Goal: Information Seeking & Learning: Learn about a topic

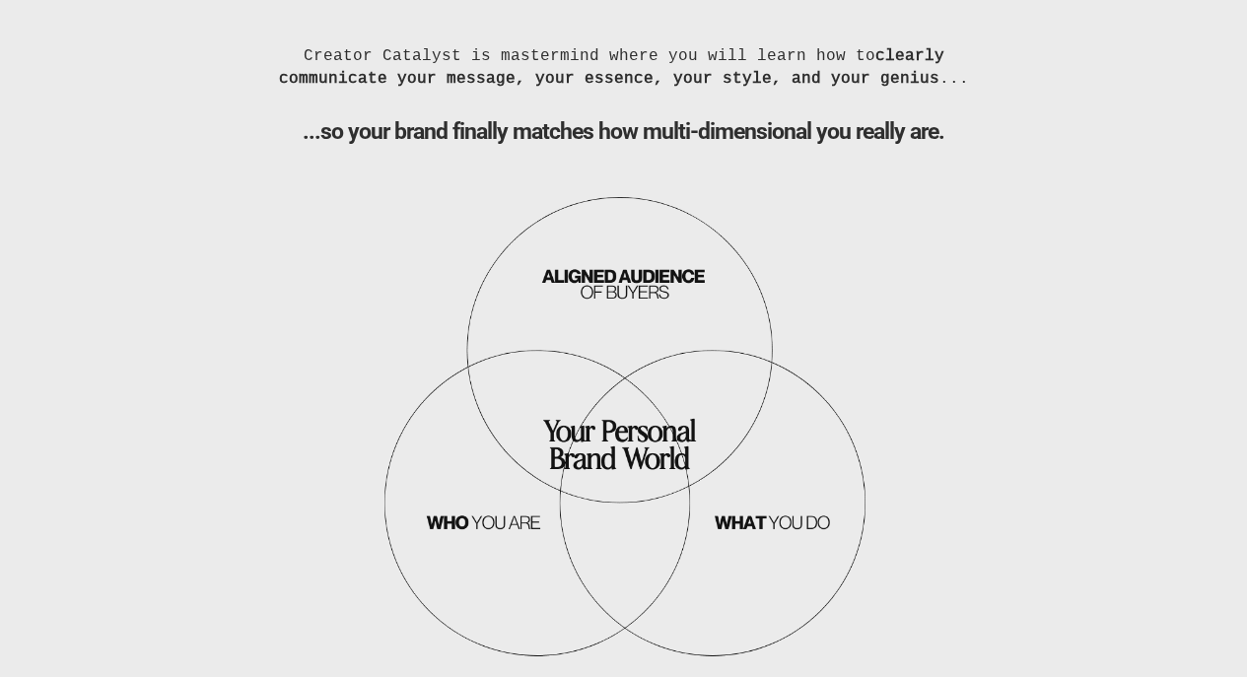
scroll to position [1893, 0]
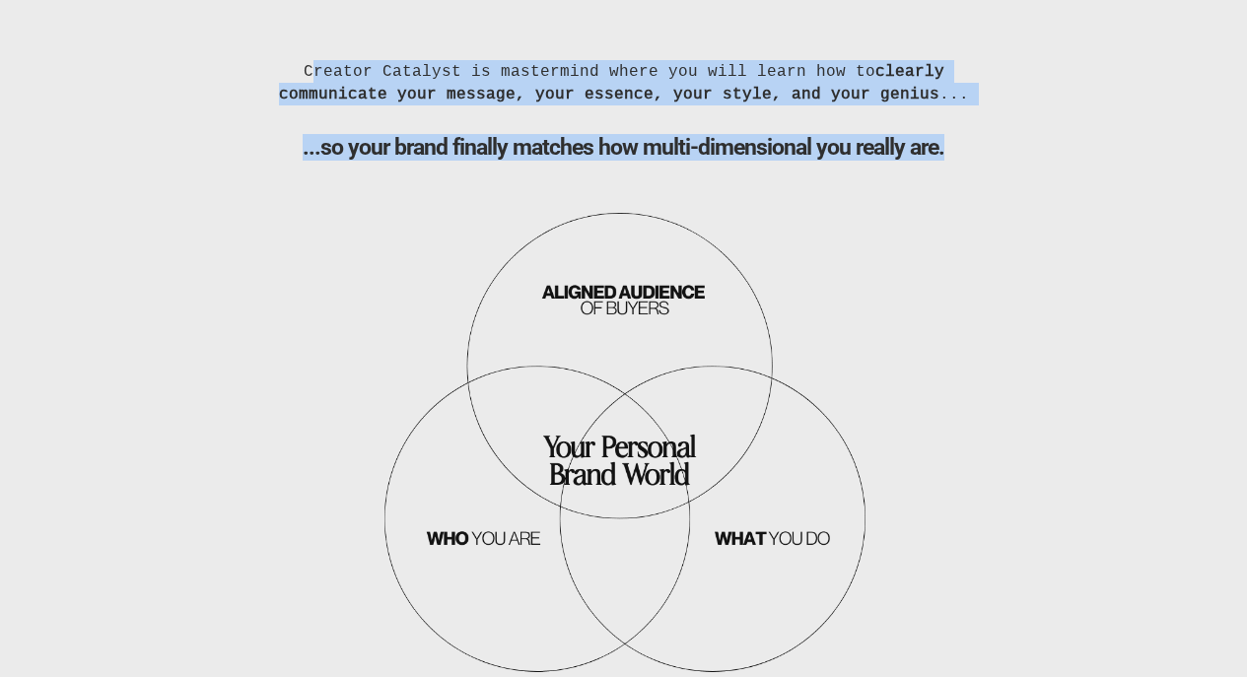
drag, startPoint x: 341, startPoint y: 78, endPoint x: 944, endPoint y: 159, distance: 607.9
click at [944, 159] on div "Creator Catalyst is mastermind where you will learn how to clearly communicate …" at bounding box center [624, 373] width 758 height 626
copy div "Creator Catalyst is mastermind where you will learn how to clearly communicate …"
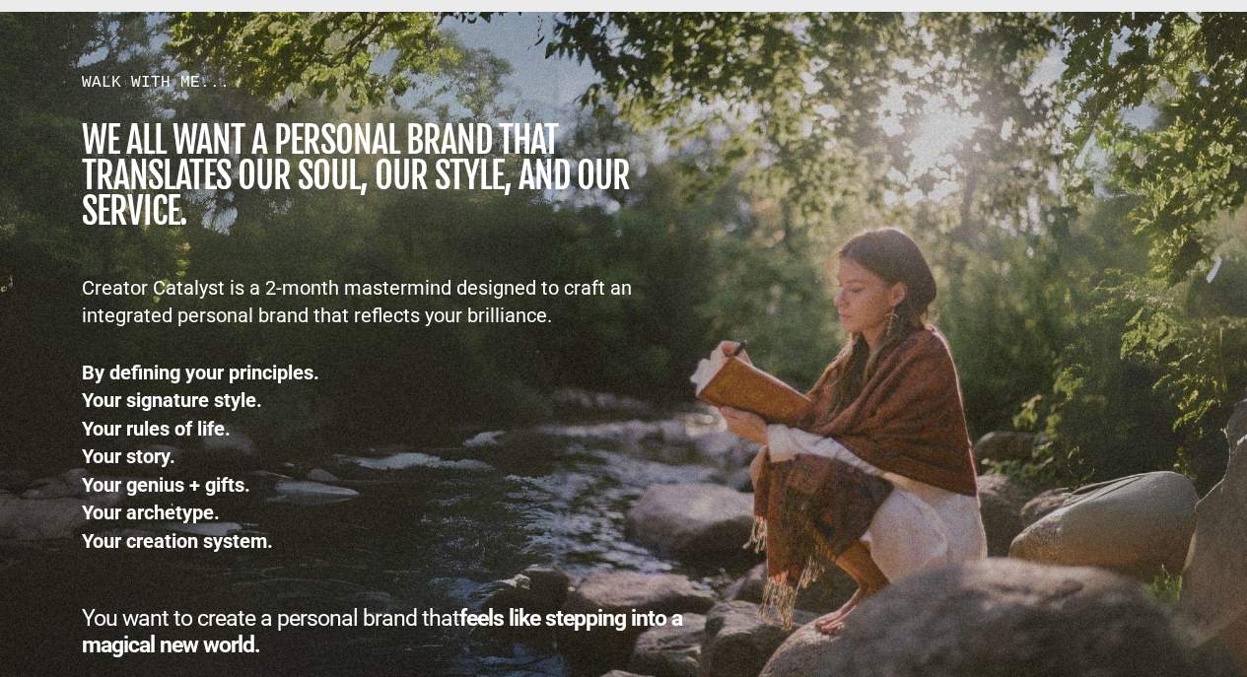
scroll to position [2761, 0]
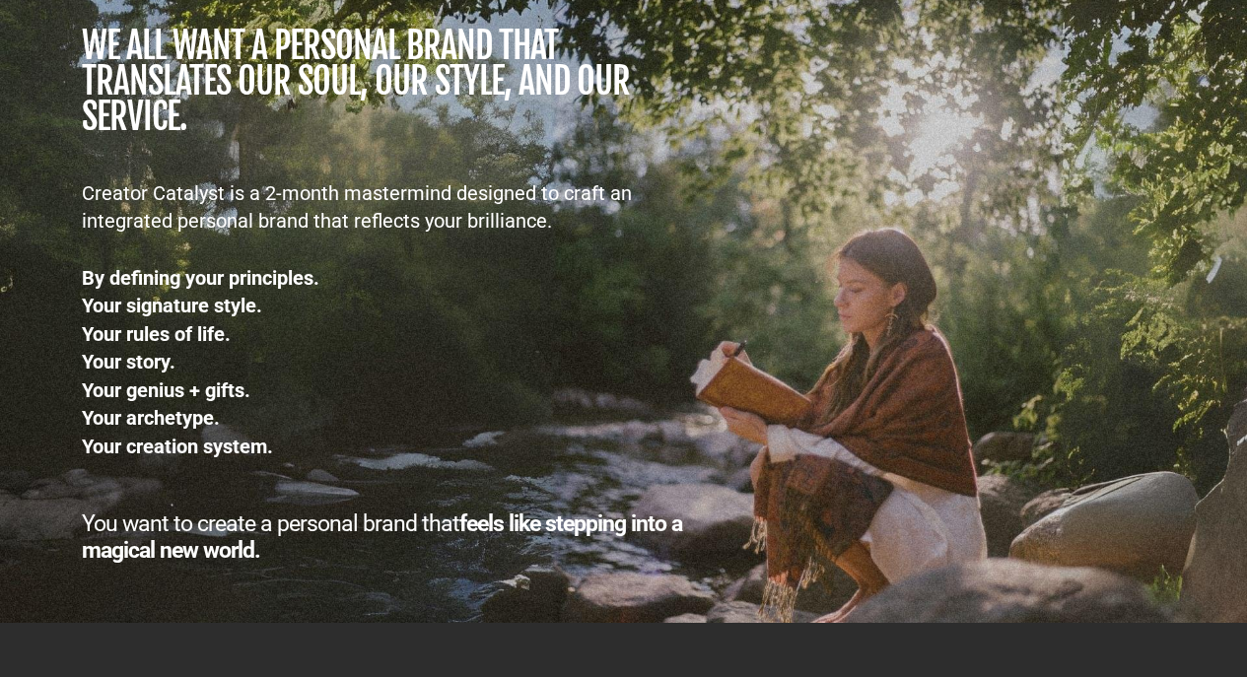
drag, startPoint x: 89, startPoint y: 59, endPoint x: 270, endPoint y: 560, distance: 532.8
click at [270, 560] on div "WALK WITH ME... we all want a personal brand that TRANSLATES our SOUL, OUR STYL…" at bounding box center [388, 269] width 632 height 587
copy div "we all want a personal brand that TRANSLATES our SOUL, OUR STYLE, AND OUR SERVI…"
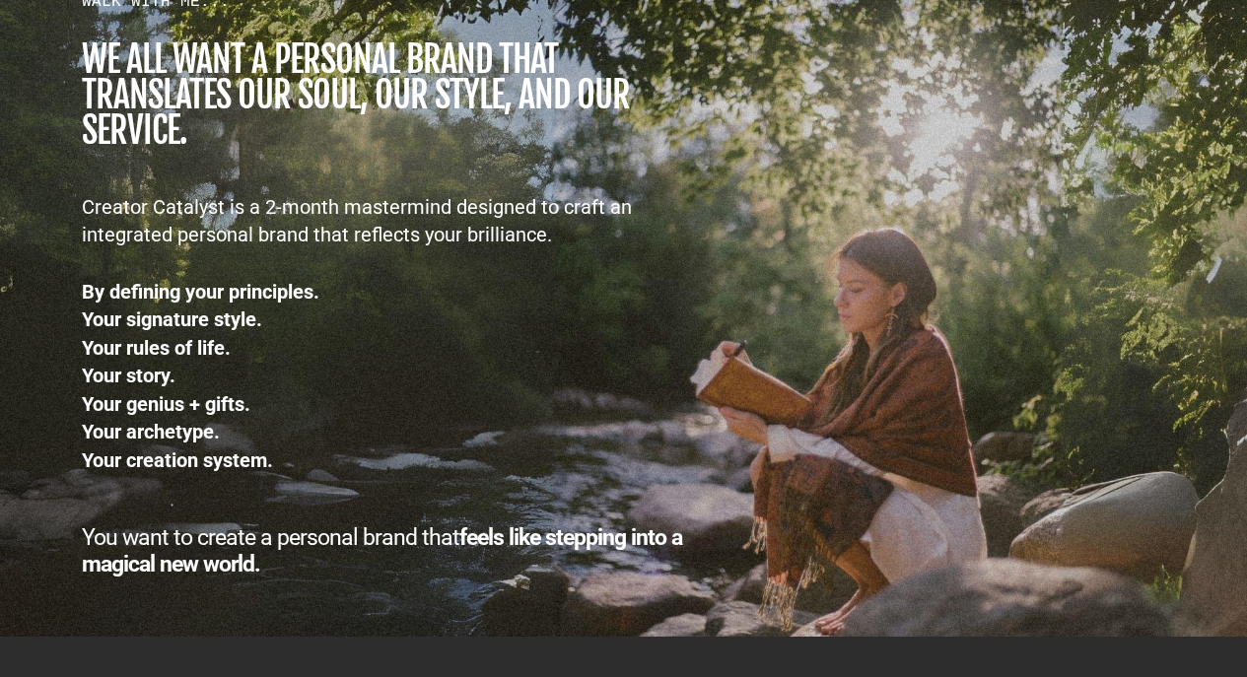
scroll to position [2745, 0]
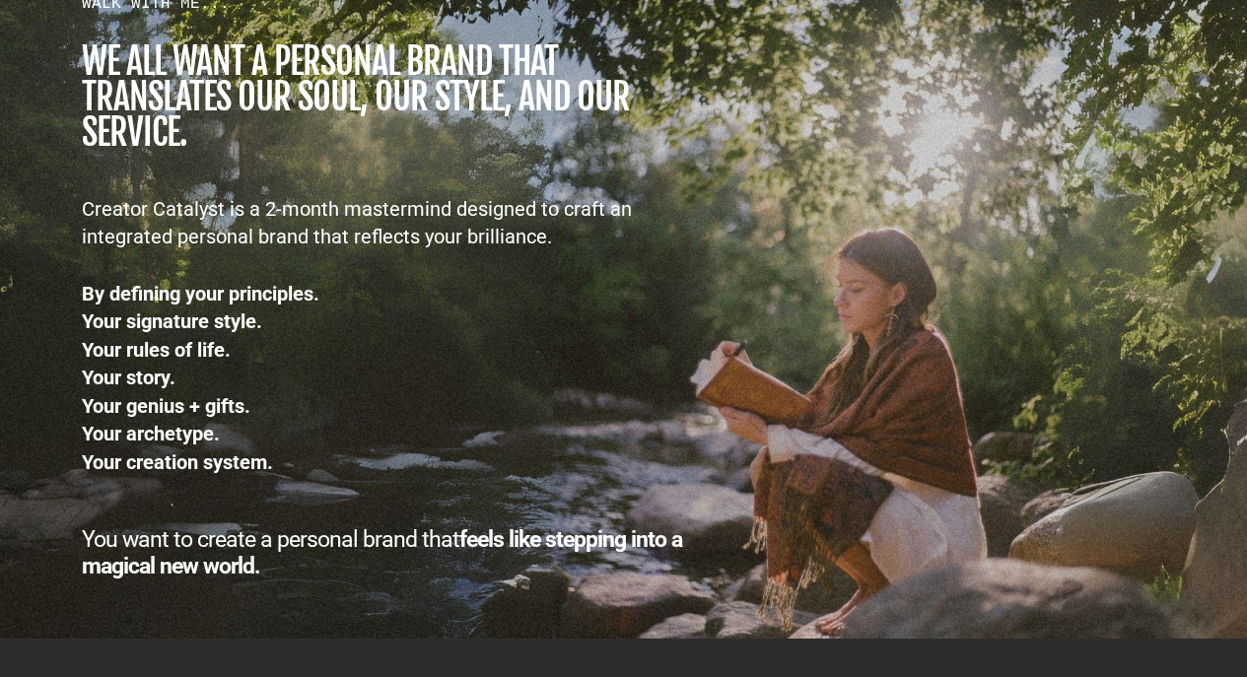
click at [668, 305] on div "By defining your principles." at bounding box center [388, 294] width 612 height 29
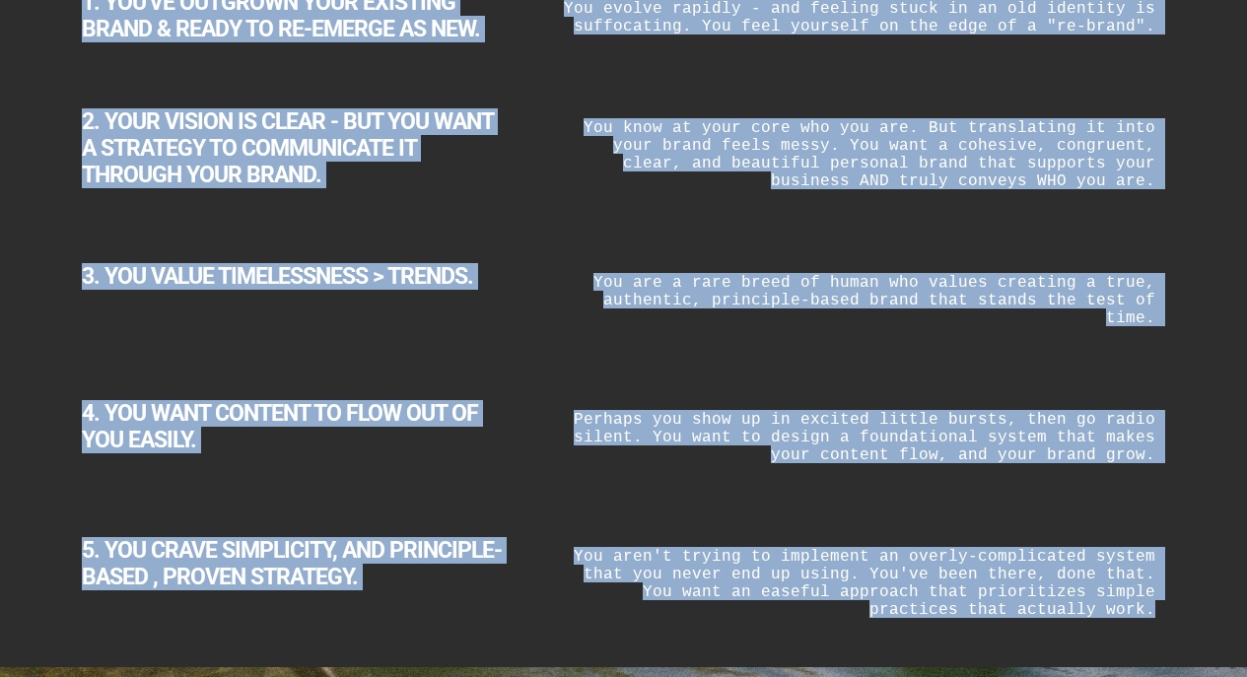
scroll to position [3599, 0]
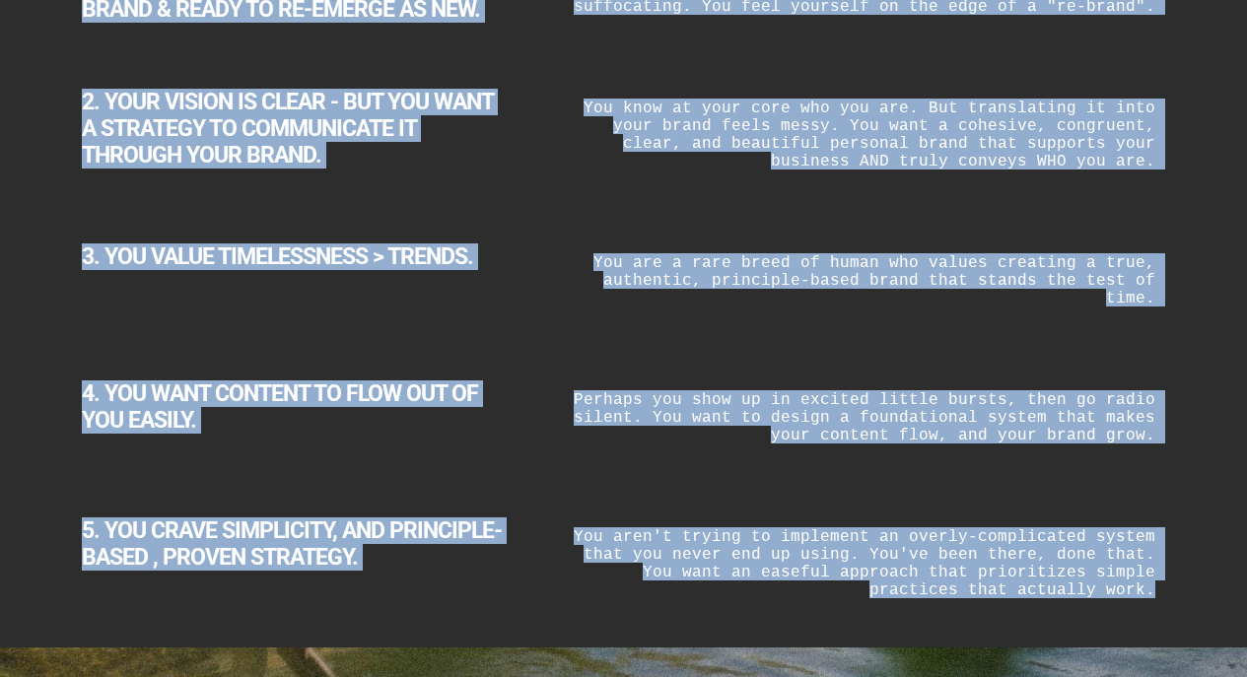
drag, startPoint x: 264, startPoint y: 52, endPoint x: 1174, endPoint y: 610, distance: 1067.7
click at [1174, 610] on div "5 SIGNS THAT YOU'RE READY FOR CREATOR CATALYST... 1. YOU'VE OUTGROWN YOUR EXIST…" at bounding box center [624, 241] width 1154 height 774
copy div "5 SIGNS THAT YOU'RE READY FOR CREATOR CATALYST... 1. YOU'VE OUTGROWN YOUR EXIST…"
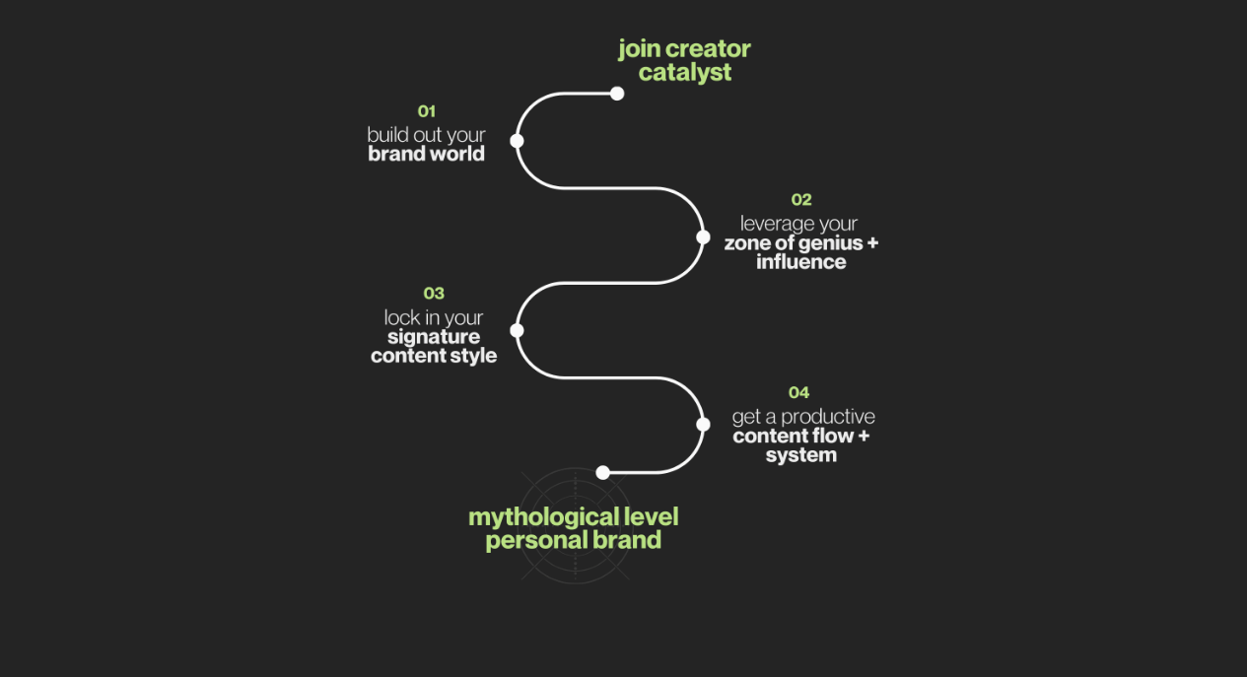
scroll to position [8143, 0]
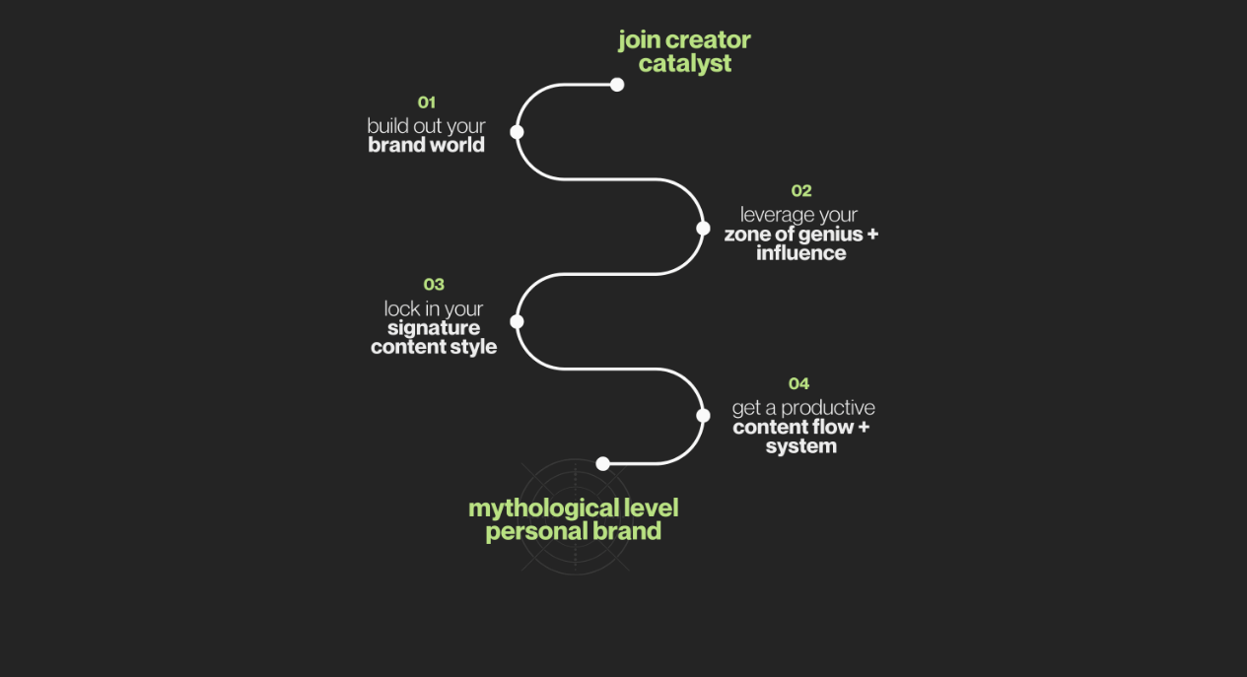
click at [799, 302] on img at bounding box center [624, 315] width 542 height 630
click at [798, 303] on img at bounding box center [624, 315] width 542 height 630
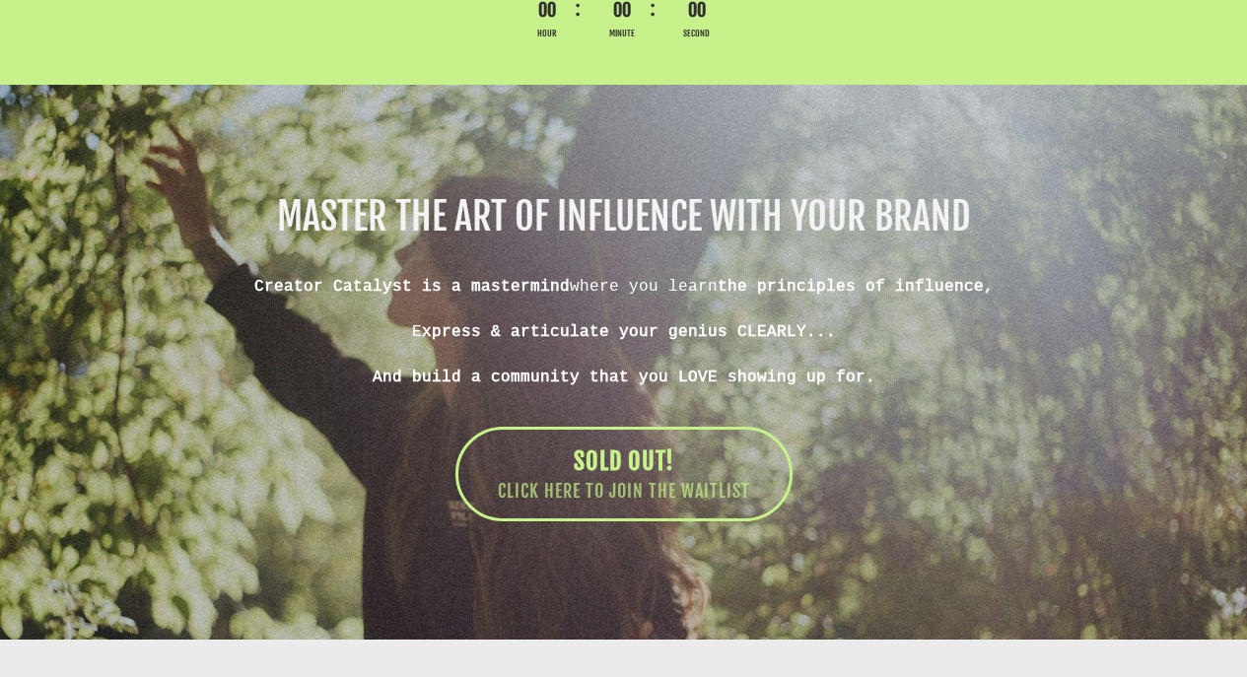
scroll to position [11646, 0]
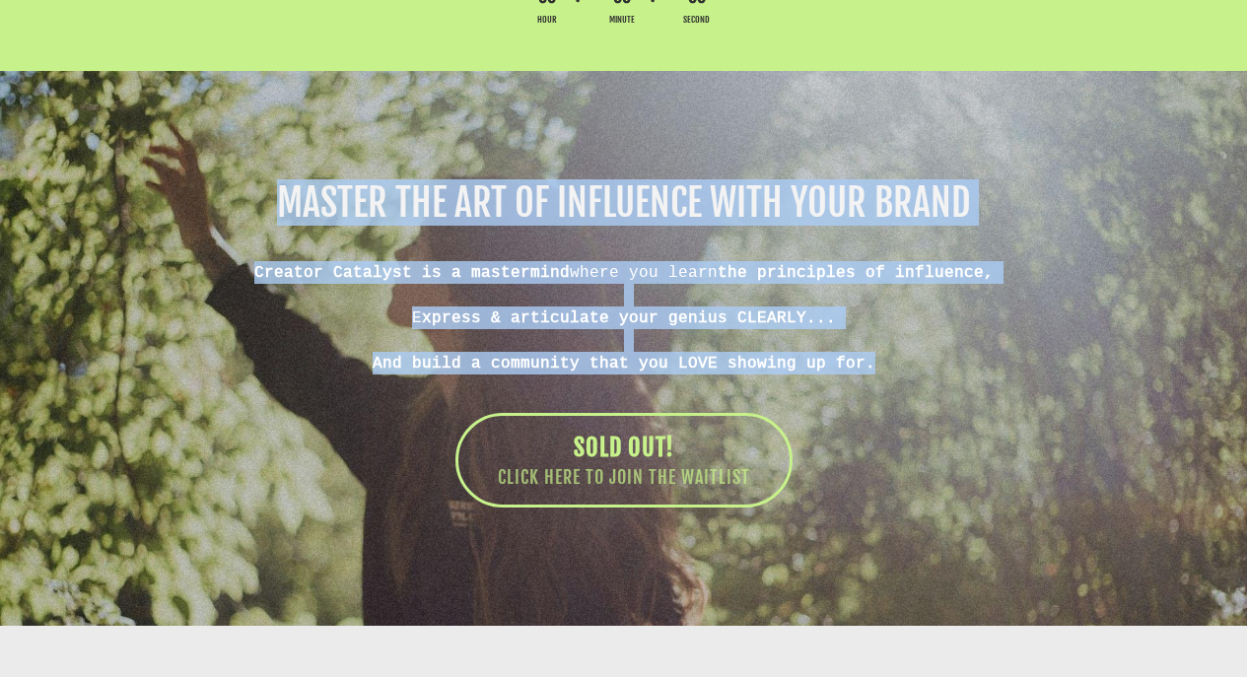
drag, startPoint x: 285, startPoint y: 282, endPoint x: 870, endPoint y: 450, distance: 608.3
click at [870, 449] on div "MASTER THE ART OF INFLUENCE WITH YOUR BRAND Creator Catalyst is a mastermind wh…" at bounding box center [624, 345] width 1104 height 323
copy div "MASTER THE ART OF INFLUENCE WITH YOUR BRAND Creator Catalyst is a mastermind wh…"
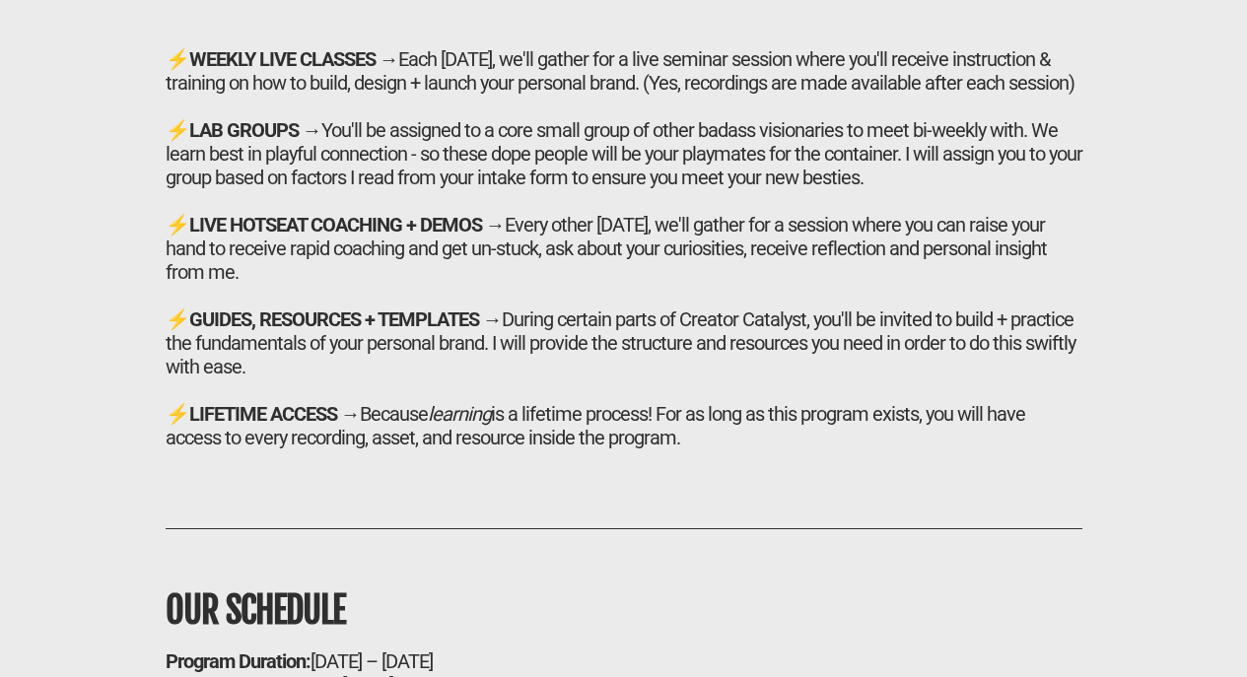
scroll to position [12387, 0]
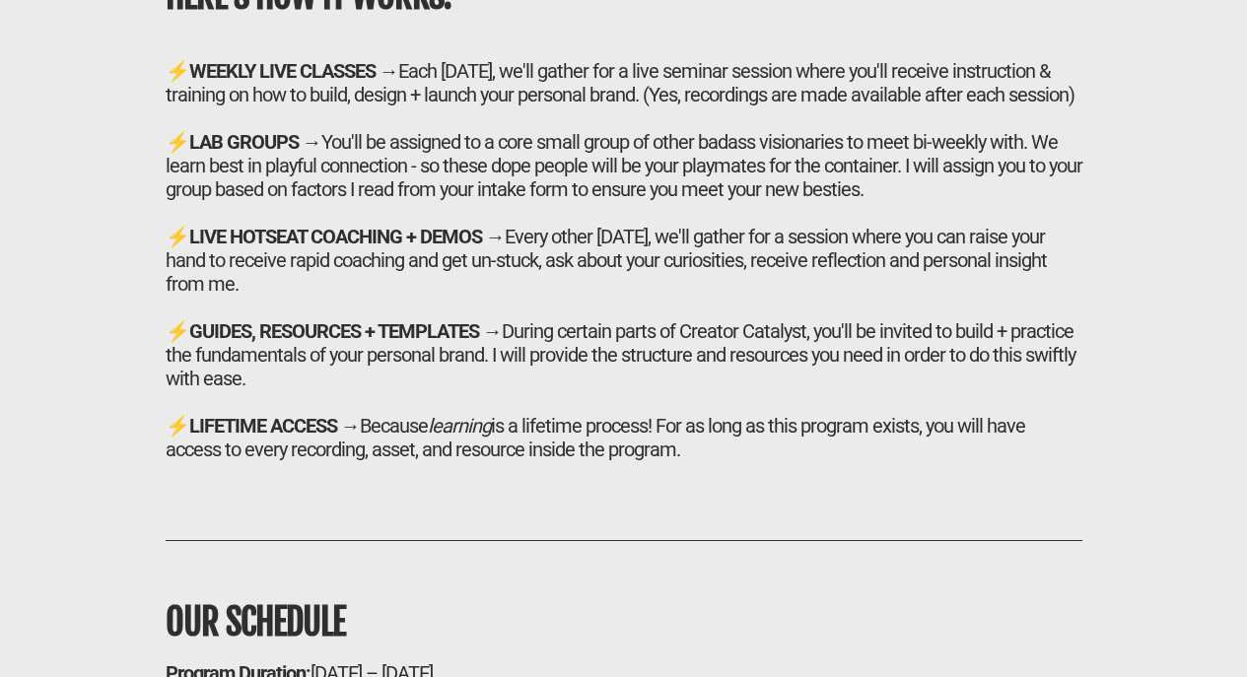
drag, startPoint x: 175, startPoint y: 82, endPoint x: 763, endPoint y: 545, distance: 749.2
click at [763, 461] on div "HERE'S HOW IT WORKS: ⚡ WEEKLY LIVE CLASSES → Each [DATE], we'll gather for a li…" at bounding box center [624, 217] width 937 height 488
copy div "LORE'I DOL SI AMETC: ⚡ ADIPIS ELIT SEDDOEI → Temp Incidid, ut'la etdolo mag a e…"
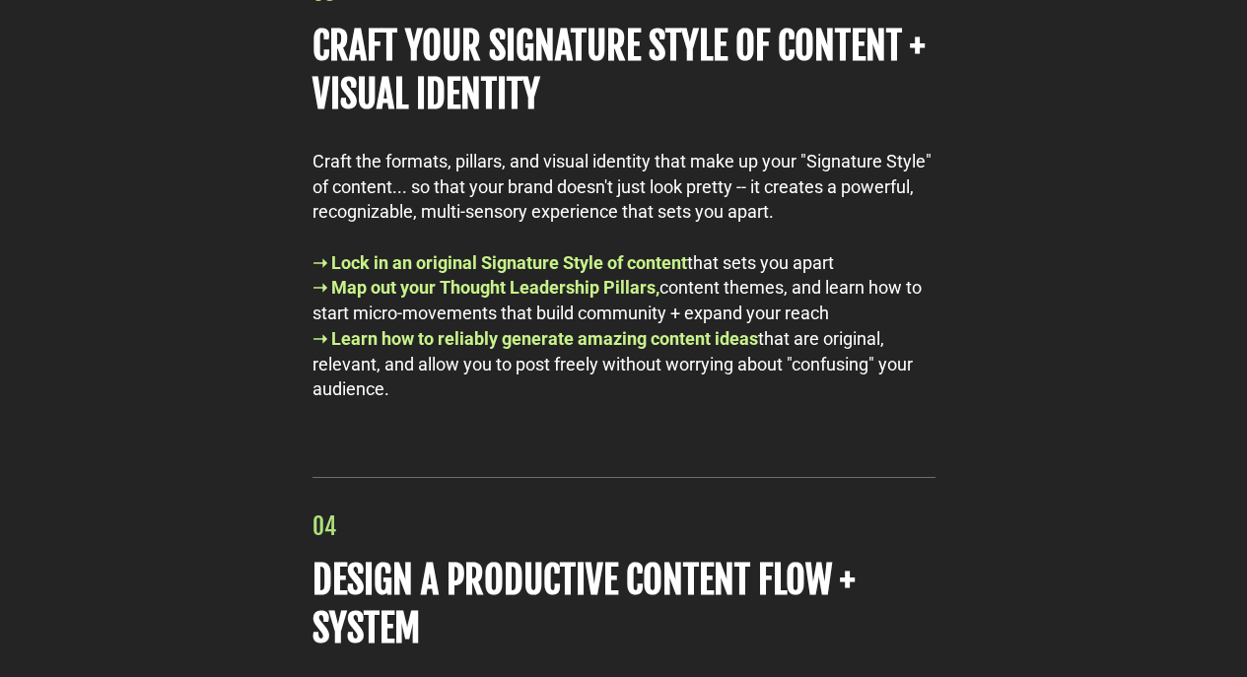
scroll to position [9798, 0]
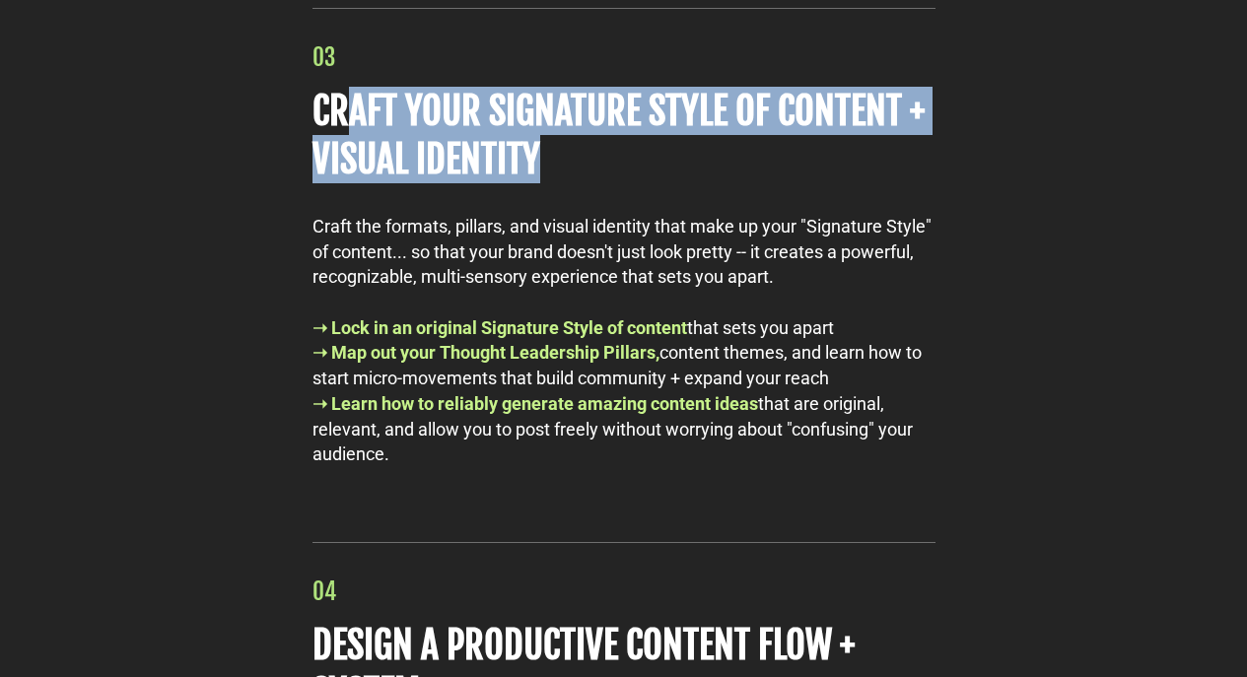
drag, startPoint x: 345, startPoint y: 190, endPoint x: 542, endPoint y: 265, distance: 211.0
click at [541, 264] on div "03 CRAFT YOUR SIGNATURE STYLE OF CONTENT + VISUAL IDENTITY Craft the formats, p…" at bounding box center [624, 245] width 643 height 495
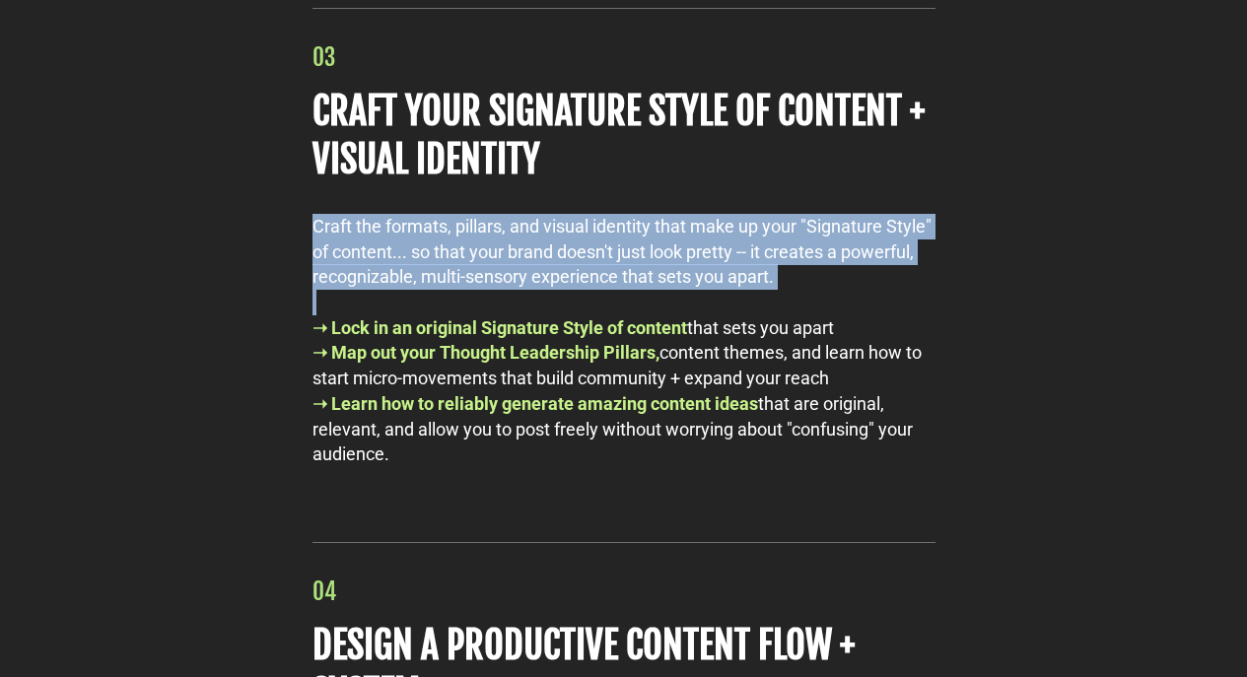
drag, startPoint x: 343, startPoint y: 288, endPoint x: 466, endPoint y: 382, distance: 154.8
click at [478, 380] on div "03 CRAFT YOUR SIGNATURE STYLE OF CONTENT + VISUAL IDENTITY Craft the formats, p…" at bounding box center [624, 245] width 643 height 495
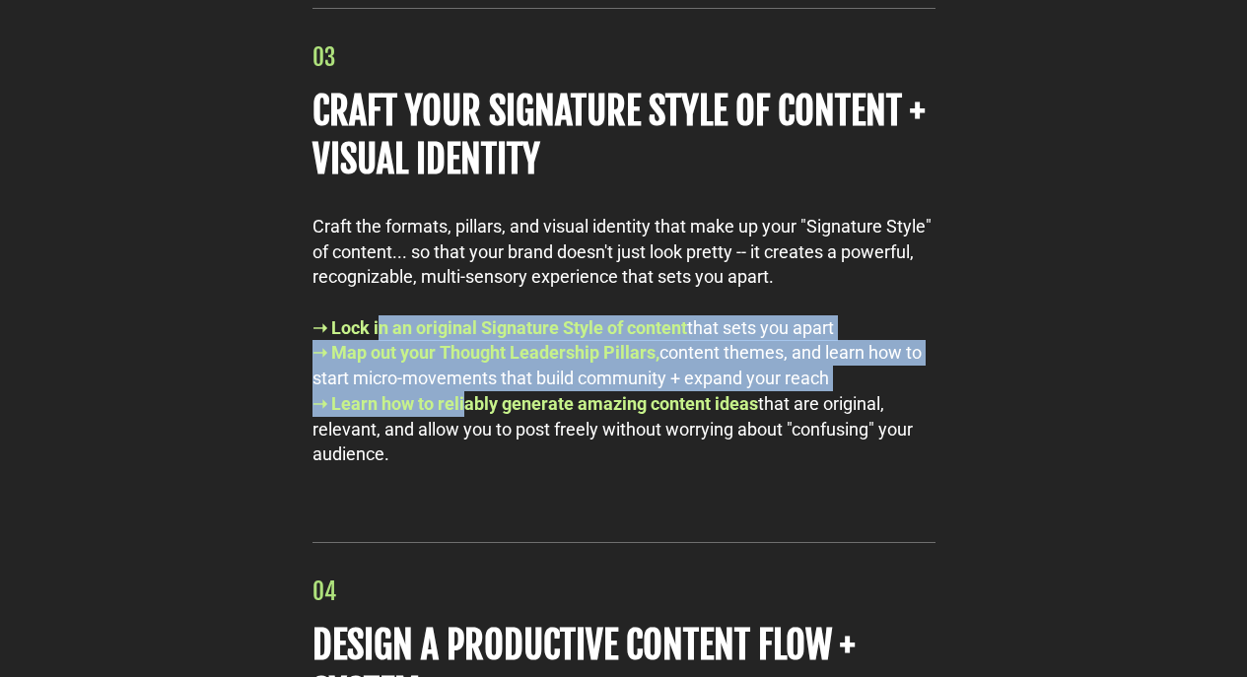
drag, startPoint x: 383, startPoint y: 403, endPoint x: 490, endPoint y: 484, distance: 134.5
click at [470, 483] on div "Craft the formats, pillars, and visual identity that make up your "Signature St…" at bounding box center [624, 353] width 623 height 279
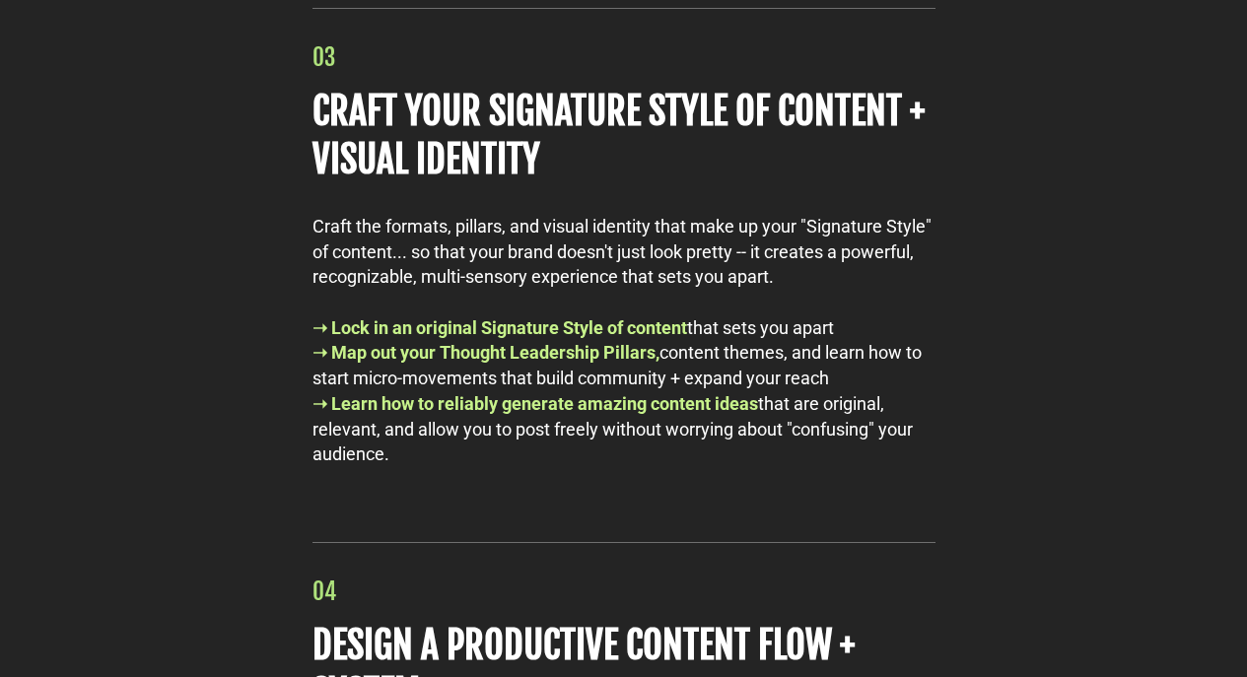
drag, startPoint x: 720, startPoint y: 328, endPoint x: 678, endPoint y: 194, distance: 140.4
click at [719, 290] on div "Craft the formats, pillars, and visual identity that make up your "Signature St…" at bounding box center [624, 252] width 623 height 76
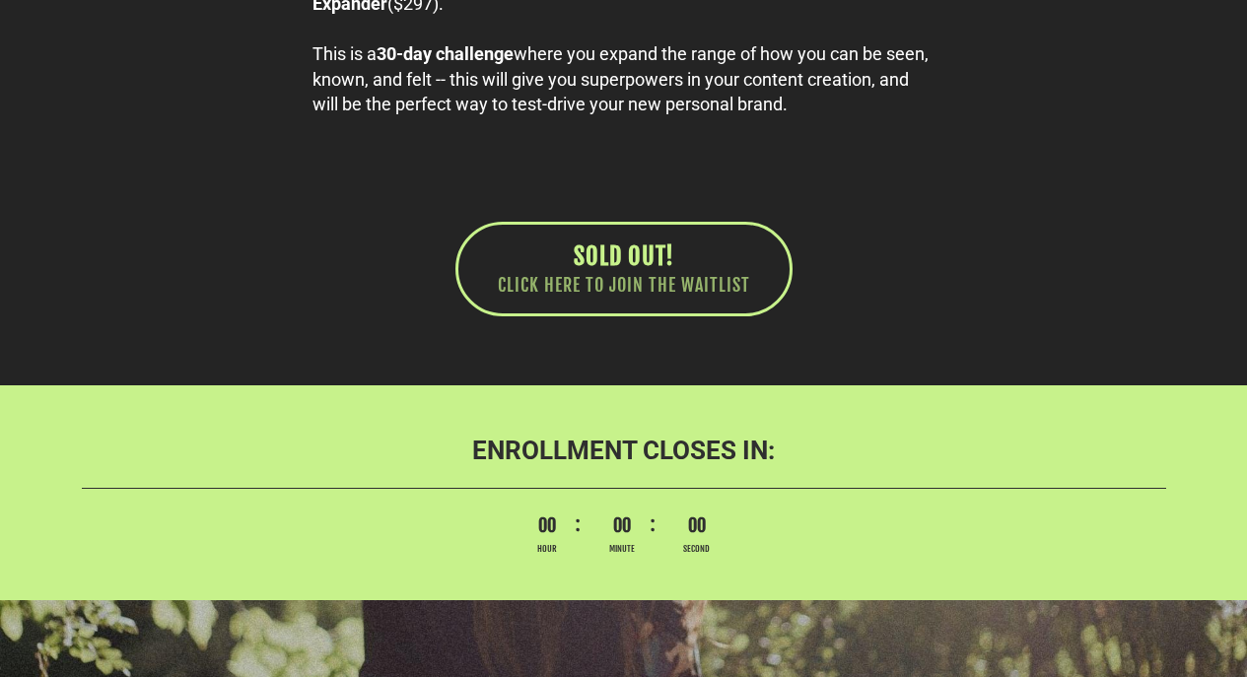
scroll to position [11218, 0]
